Goal: Information Seeking & Learning: Check status

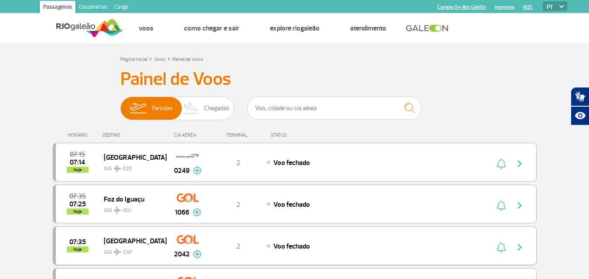
scroll to position [87, 0]
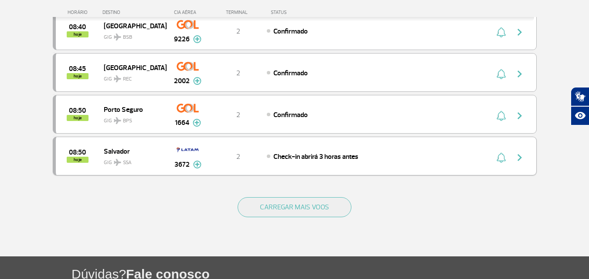
scroll to position [829, 0]
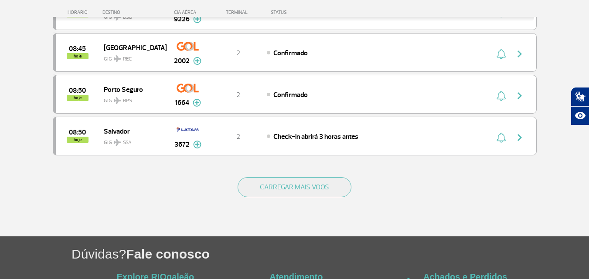
click at [297, 171] on div "CARREGAR MAIS VOOS" at bounding box center [295, 201] width 484 height 70
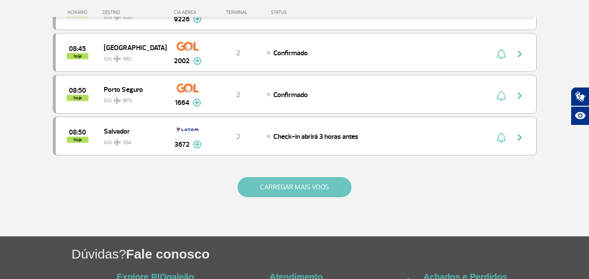
click at [295, 180] on button "CARREGAR MAIS VOOS" at bounding box center [294, 187] width 114 height 20
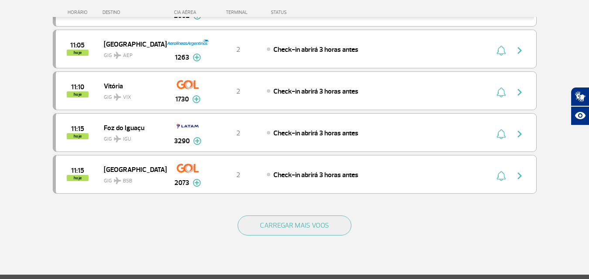
scroll to position [1656, 0]
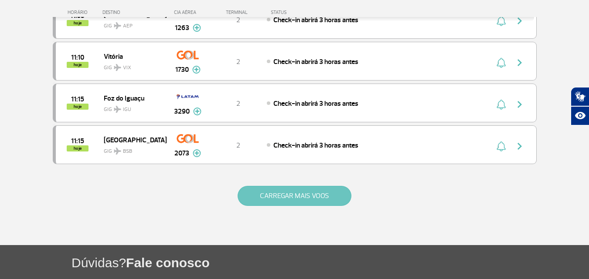
click at [332, 190] on button "CARREGAR MAIS VOOS" at bounding box center [294, 196] width 114 height 20
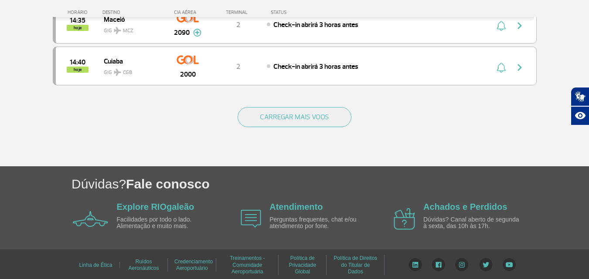
scroll to position [2568, 0]
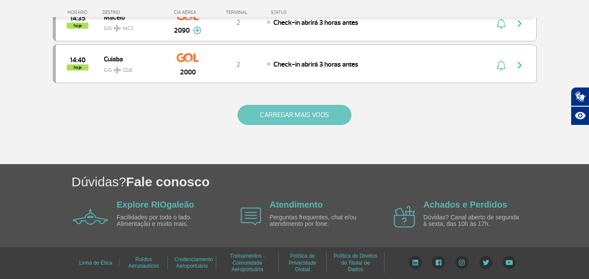
drag, startPoint x: 314, startPoint y: 128, endPoint x: 316, endPoint y: 123, distance: 5.5
click at [315, 126] on div "CARREGAR MAIS VOOS" at bounding box center [295, 129] width 484 height 70
click at [318, 117] on button "CARREGAR MAIS VOOS" at bounding box center [294, 115] width 114 height 20
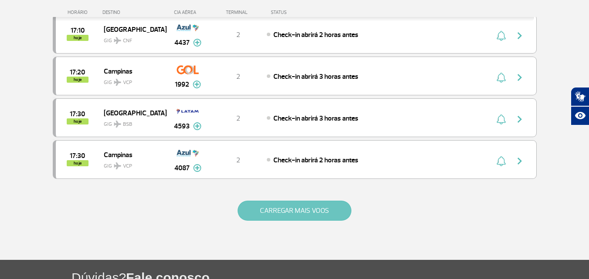
scroll to position [3352, 0]
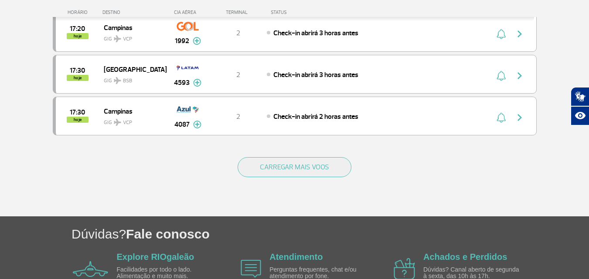
click at [306, 156] on div "CARREGAR MAIS VOOS" at bounding box center [295, 181] width 484 height 70
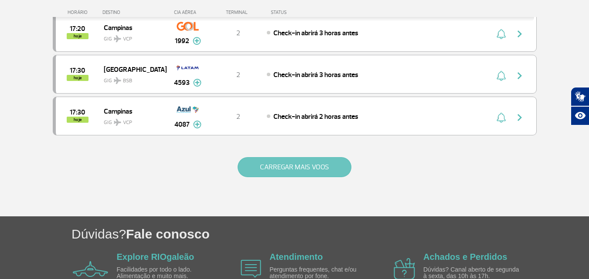
click at [308, 160] on button "CARREGAR MAIS VOOS" at bounding box center [294, 167] width 114 height 20
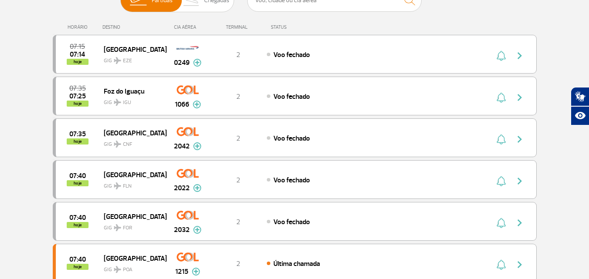
scroll to position [63, 0]
